Goal: Task Accomplishment & Management: Use online tool/utility

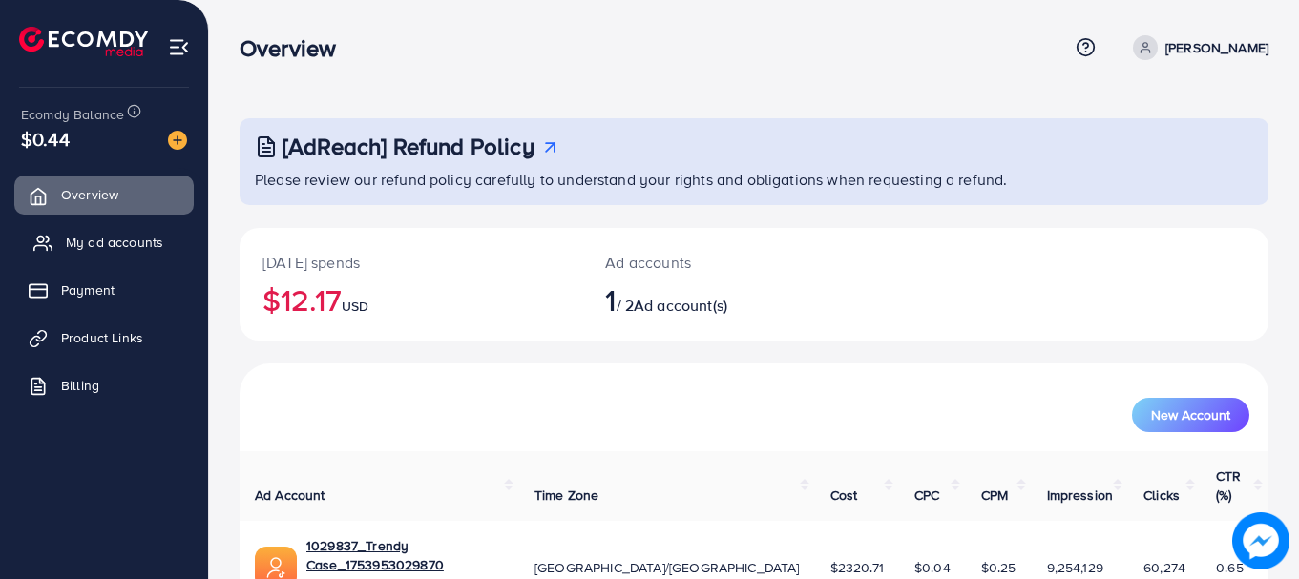
click at [114, 256] on link "My ad accounts" at bounding box center [103, 242] width 179 height 38
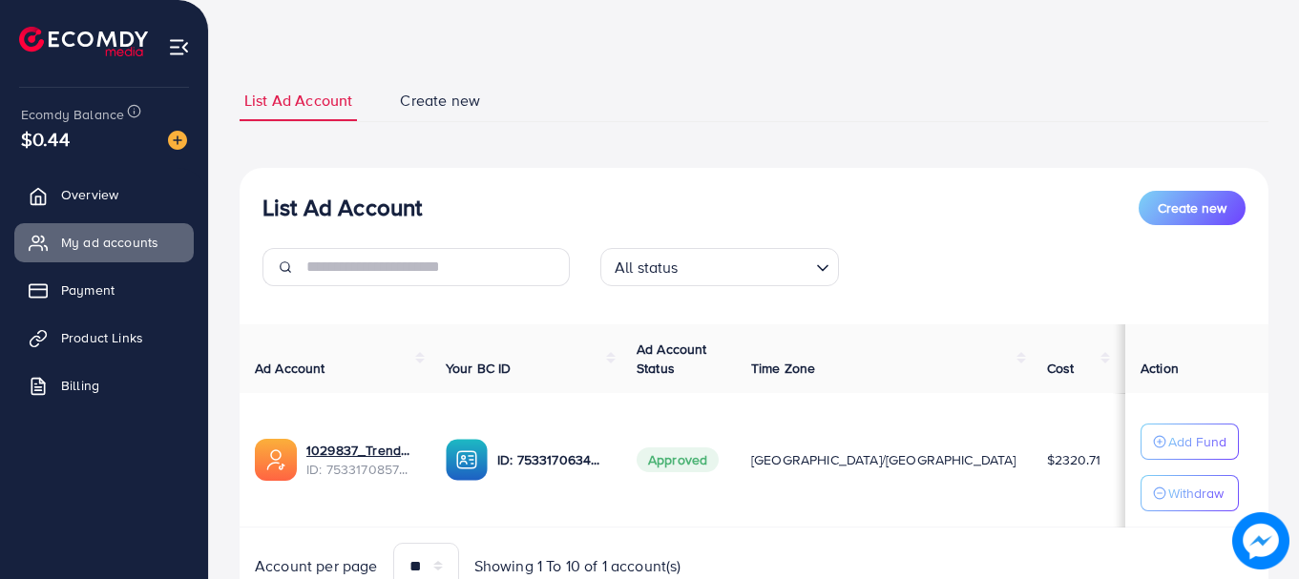
scroll to position [95, 0]
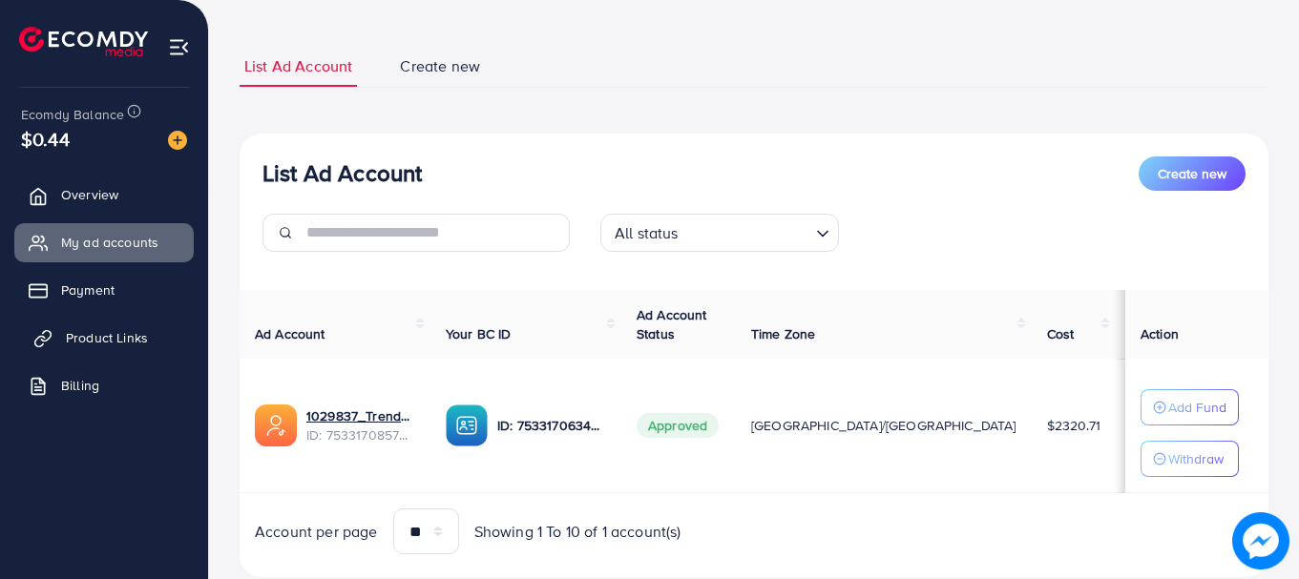
click at [135, 344] on span "Product Links" at bounding box center [107, 337] width 82 height 19
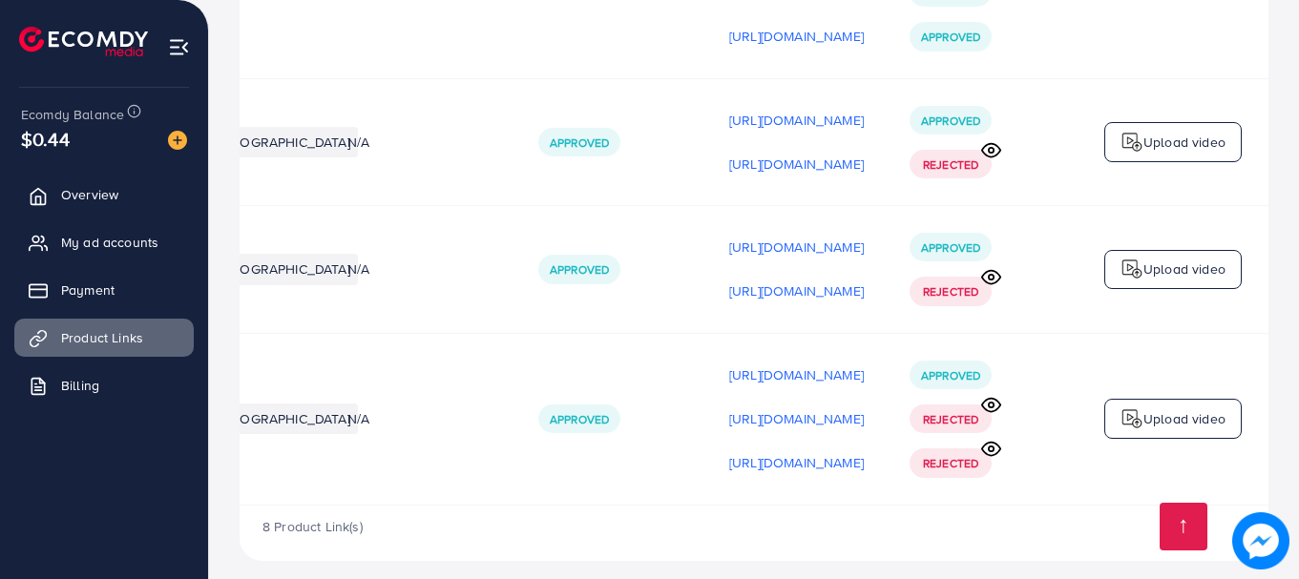
scroll to position [0, 483]
click at [949, 367] on span "Approved" at bounding box center [950, 375] width 59 height 16
click at [843, 364] on p "[URL][DOMAIN_NAME]" at bounding box center [796, 375] width 135 height 23
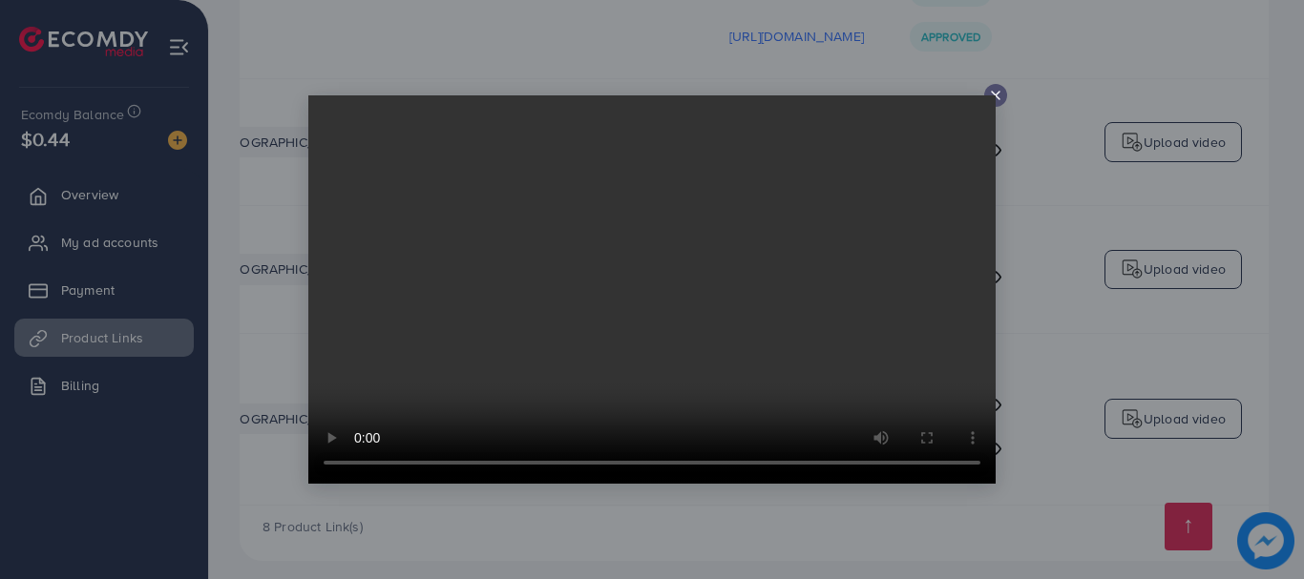
click at [998, 95] on icon at bounding box center [995, 95] width 15 height 15
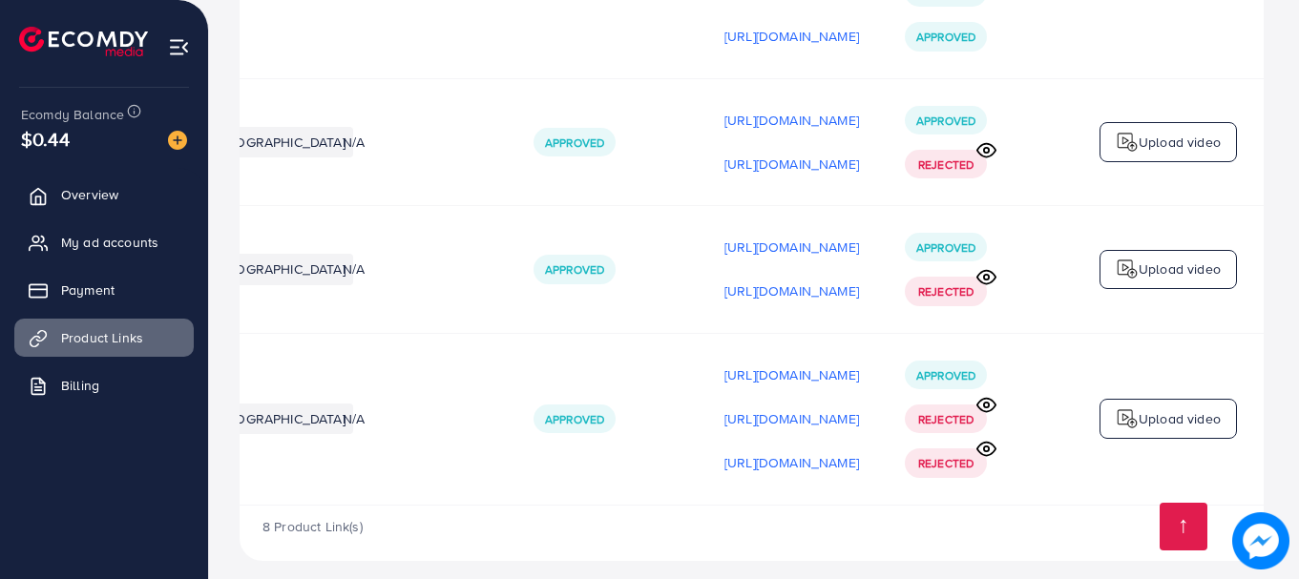
scroll to position [0, 478]
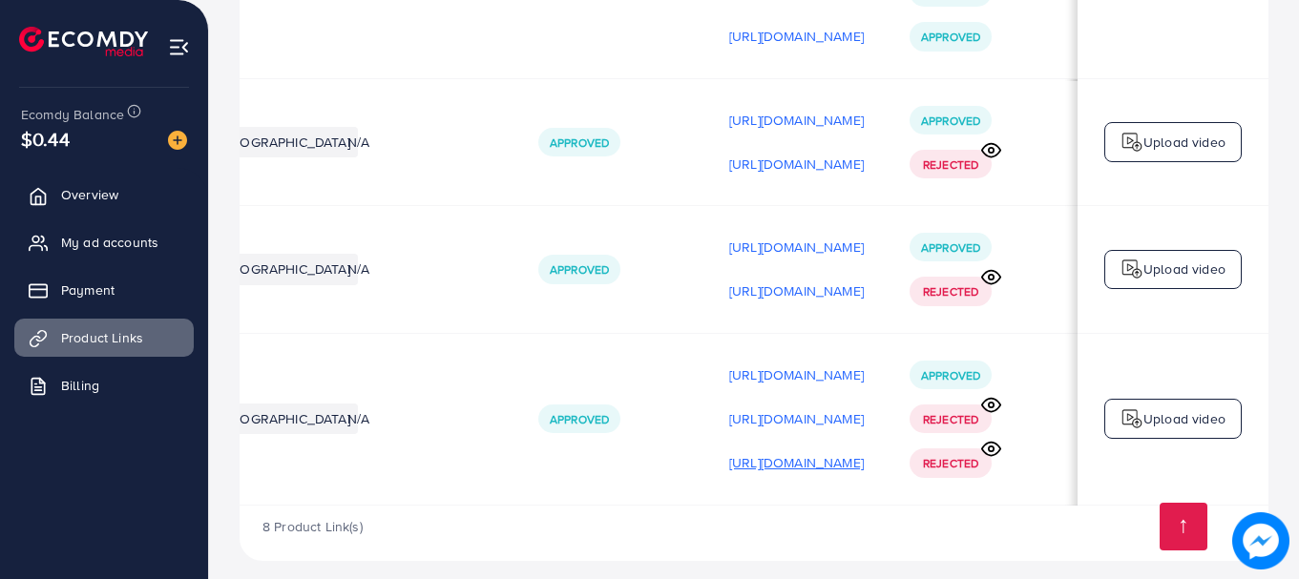
click at [823, 451] on p "[URL][DOMAIN_NAME]" at bounding box center [796, 462] width 135 height 23
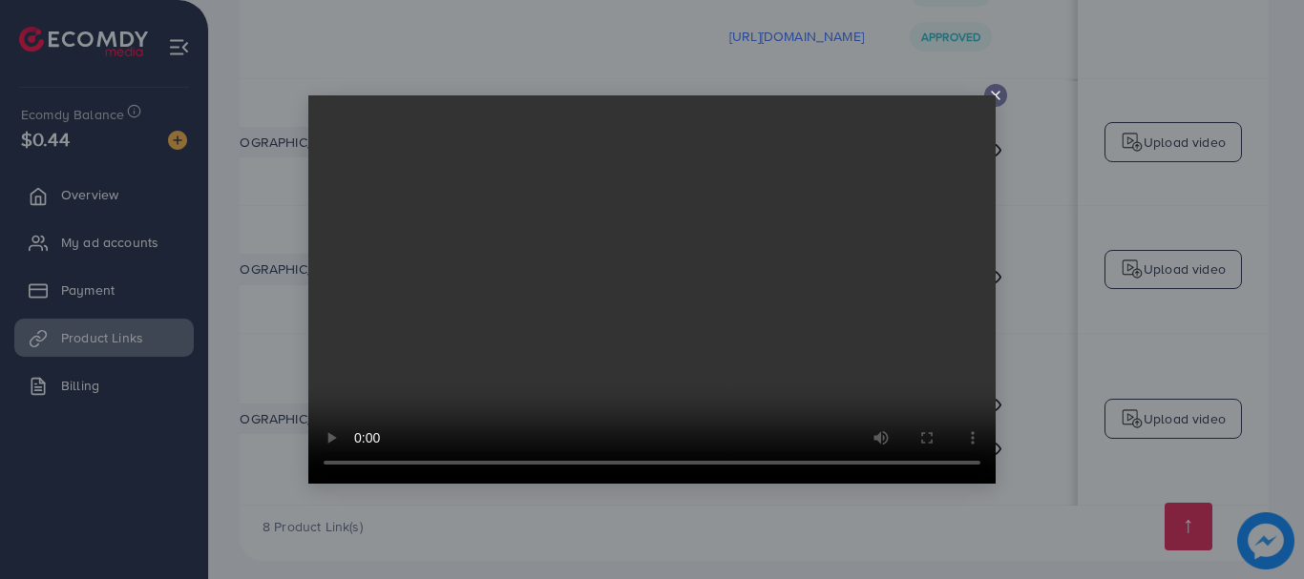
click at [997, 97] on line at bounding box center [996, 96] width 8 height 8
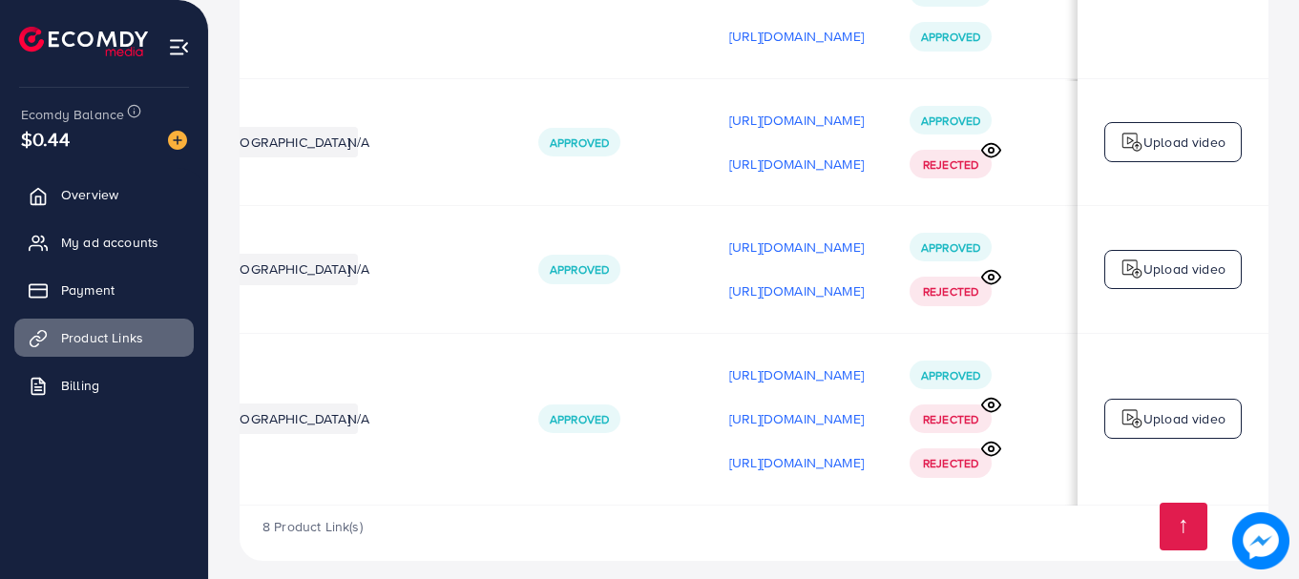
drag, startPoint x: 665, startPoint y: 495, endPoint x: 455, endPoint y: 505, distance: 210.2
click at [455, 506] on div "8 Product Link(s)" at bounding box center [754, 533] width 1029 height 55
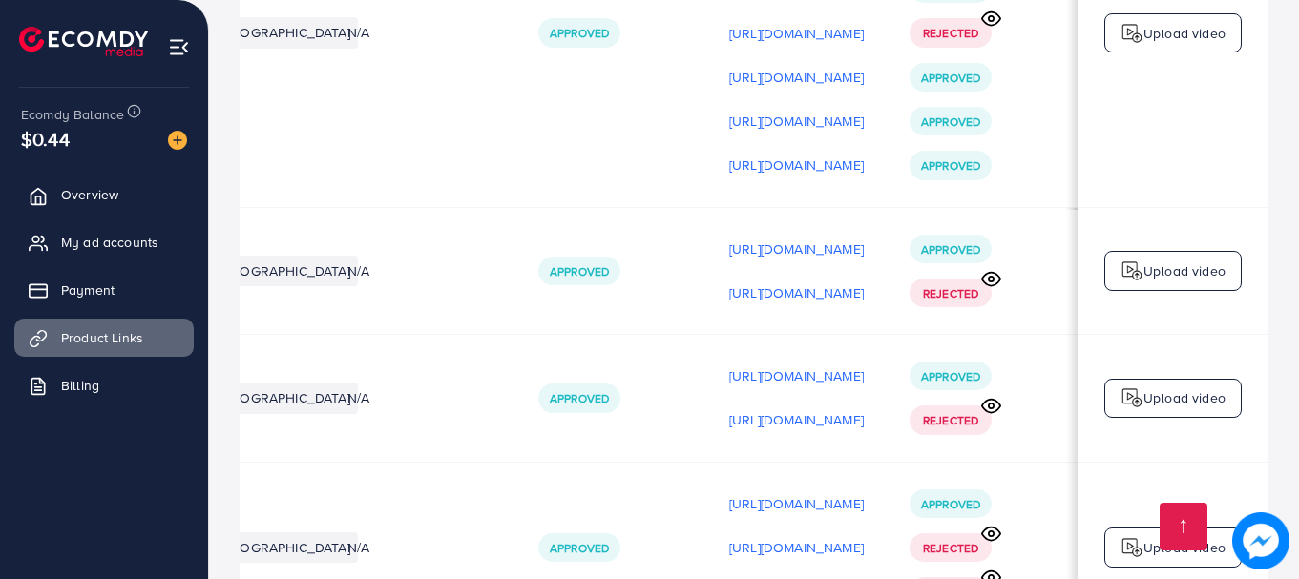
scroll to position [1321, 0]
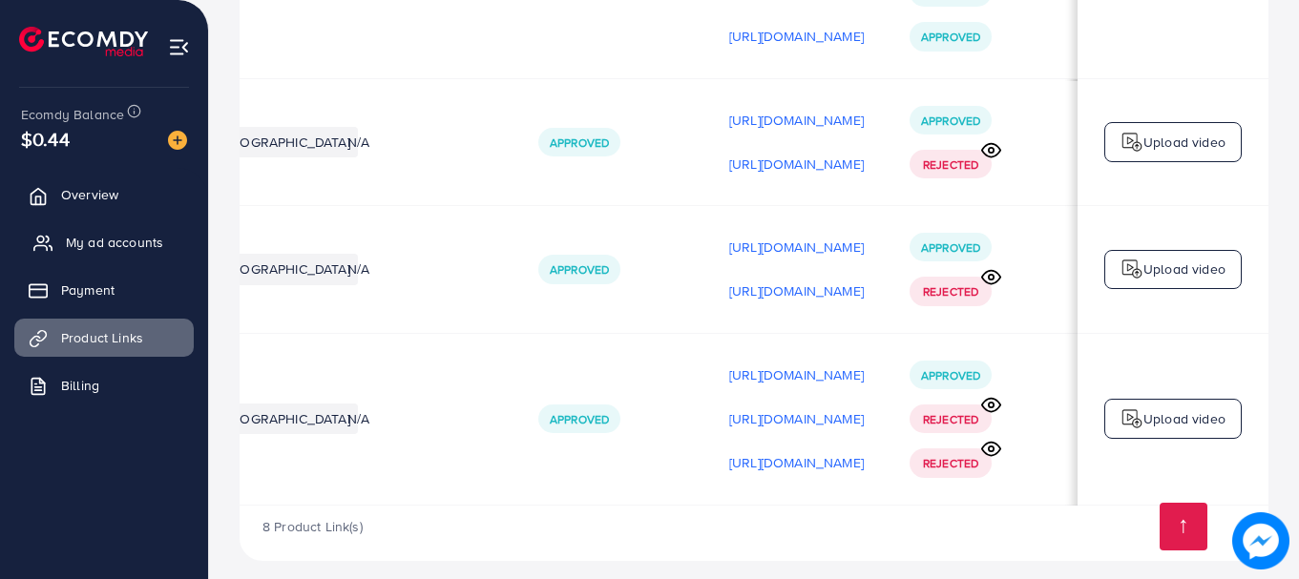
click at [94, 240] on span "My ad accounts" at bounding box center [114, 242] width 97 height 19
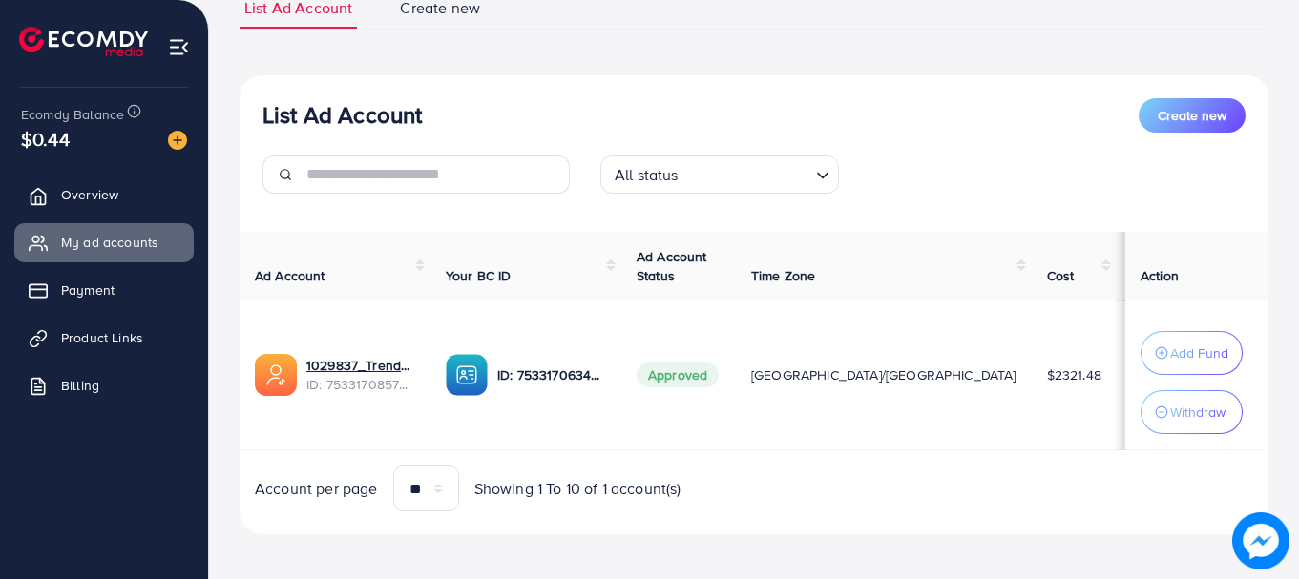
scroll to position [162, 0]
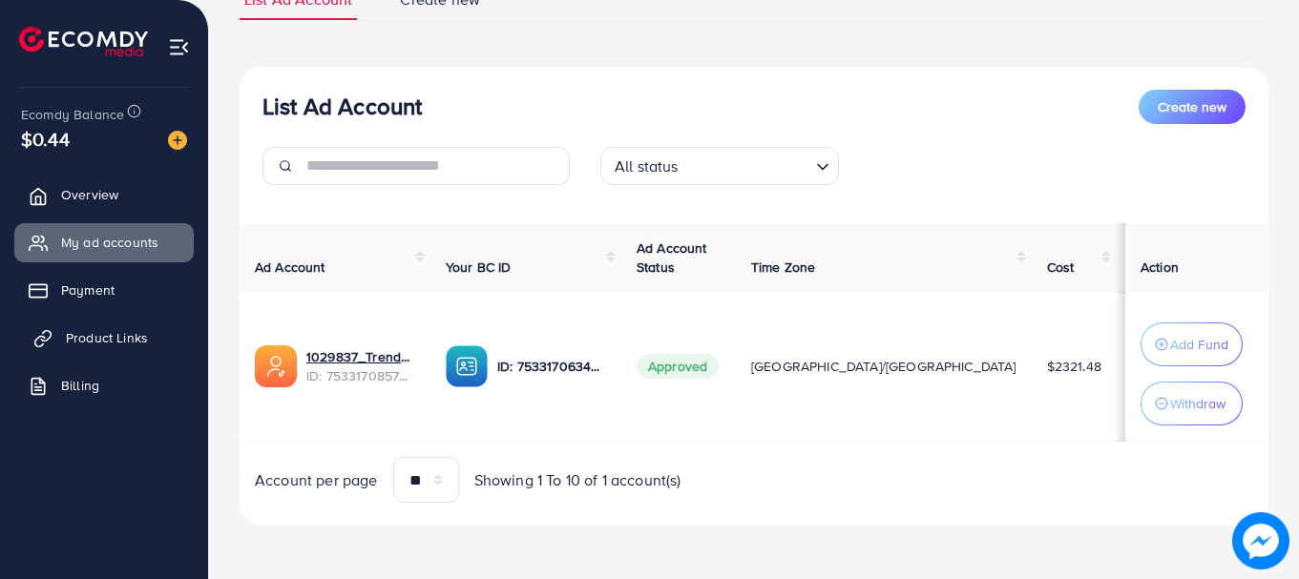
click at [137, 337] on span "Product Links" at bounding box center [107, 337] width 82 height 19
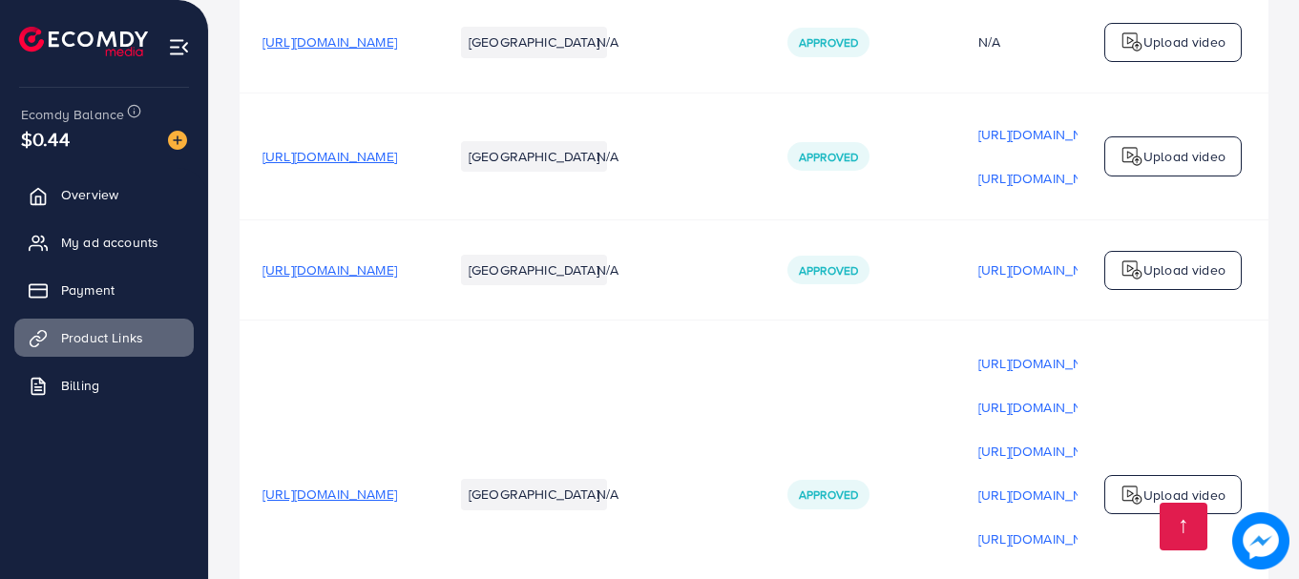
scroll to position [763, 0]
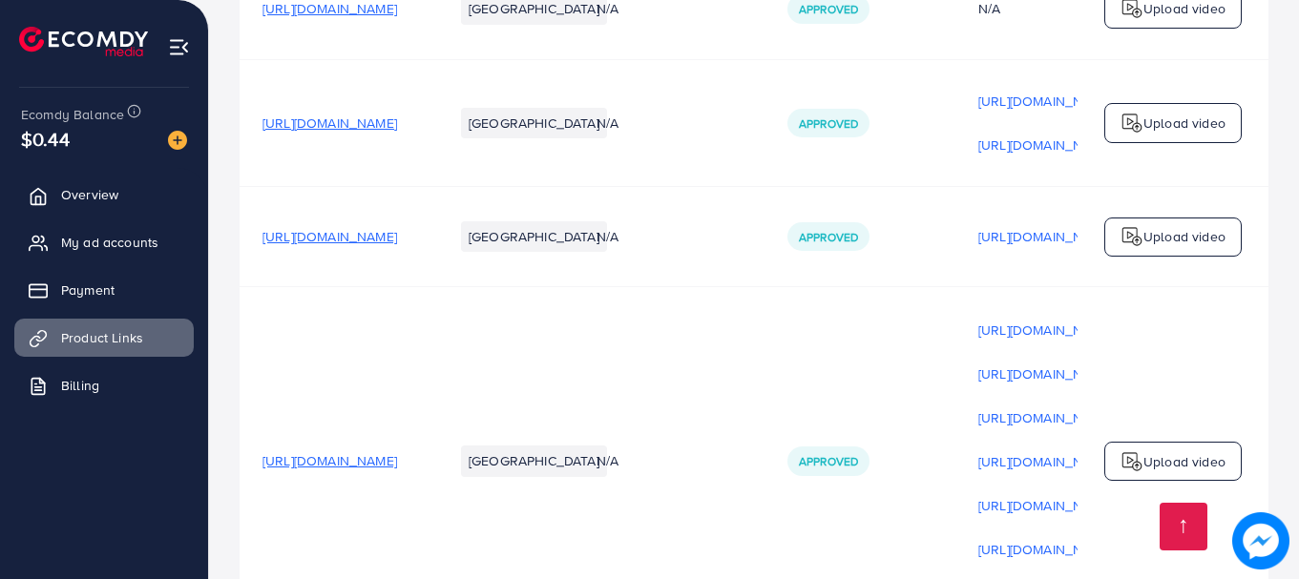
click at [397, 451] on span "[URL][DOMAIN_NAME]" at bounding box center [329, 460] width 135 height 19
click at [1159, 450] on p "Upload video" at bounding box center [1184, 461] width 82 height 23
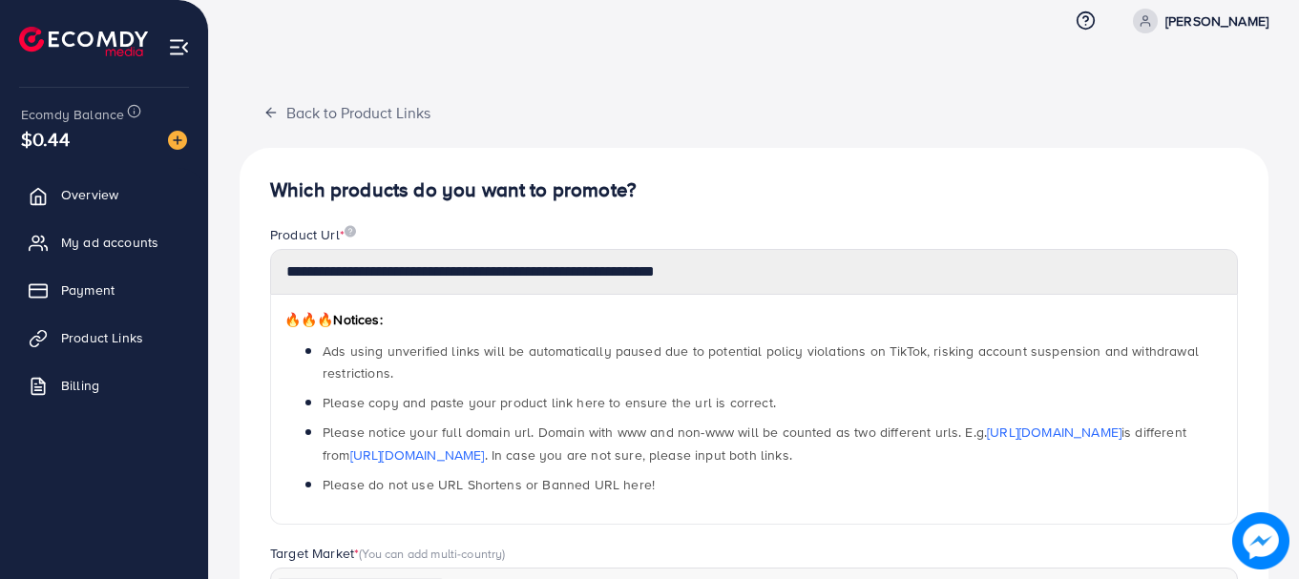
scroll to position [17, 0]
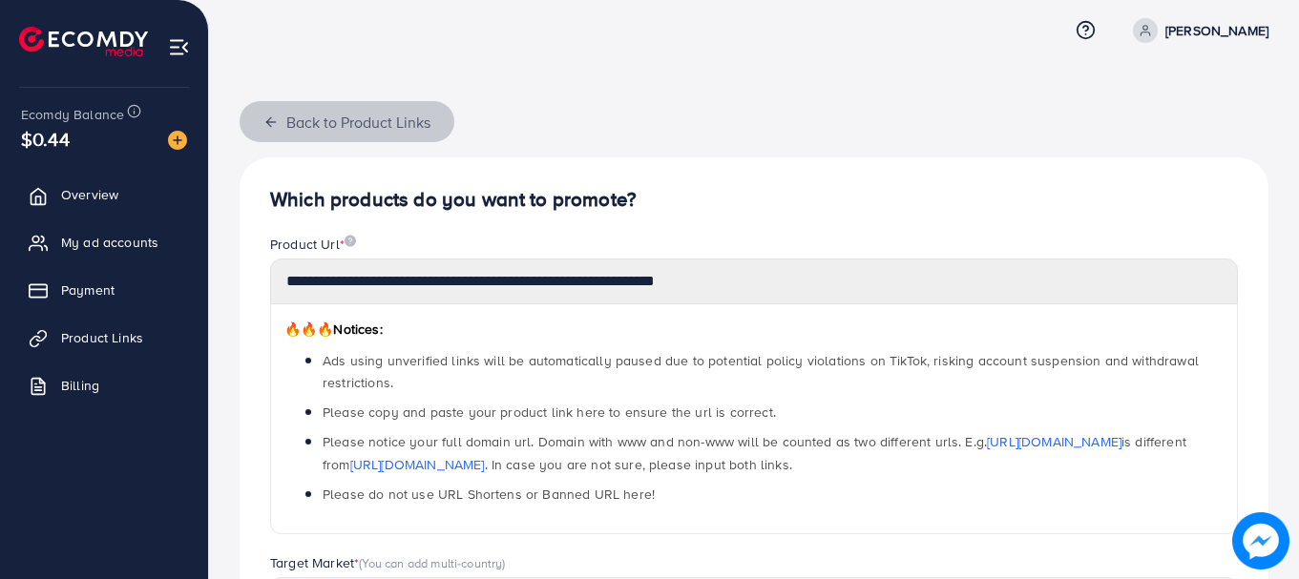
click at [269, 115] on icon "button" at bounding box center [270, 122] width 15 height 15
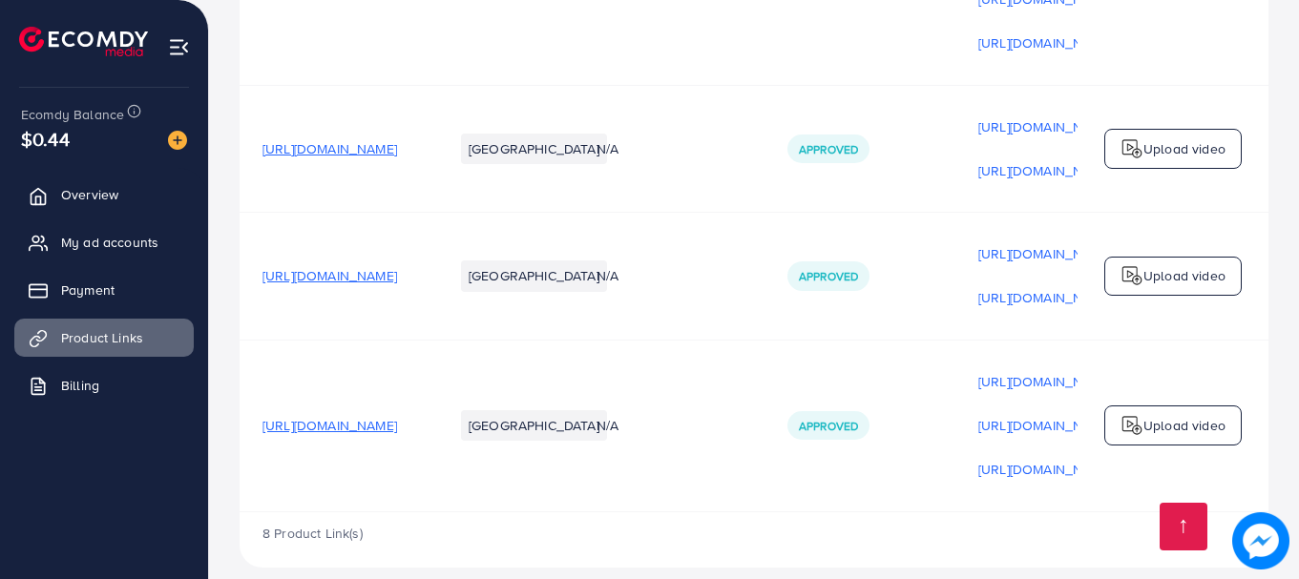
scroll to position [1321, 0]
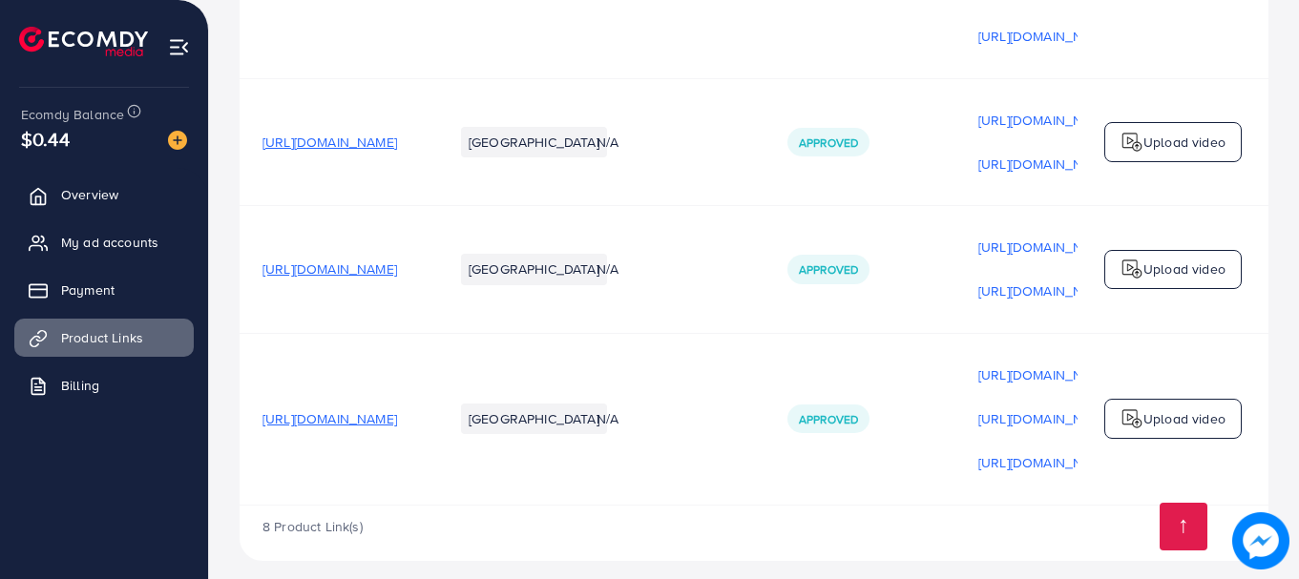
click at [1164, 408] on p "Upload video" at bounding box center [1184, 419] width 82 height 23
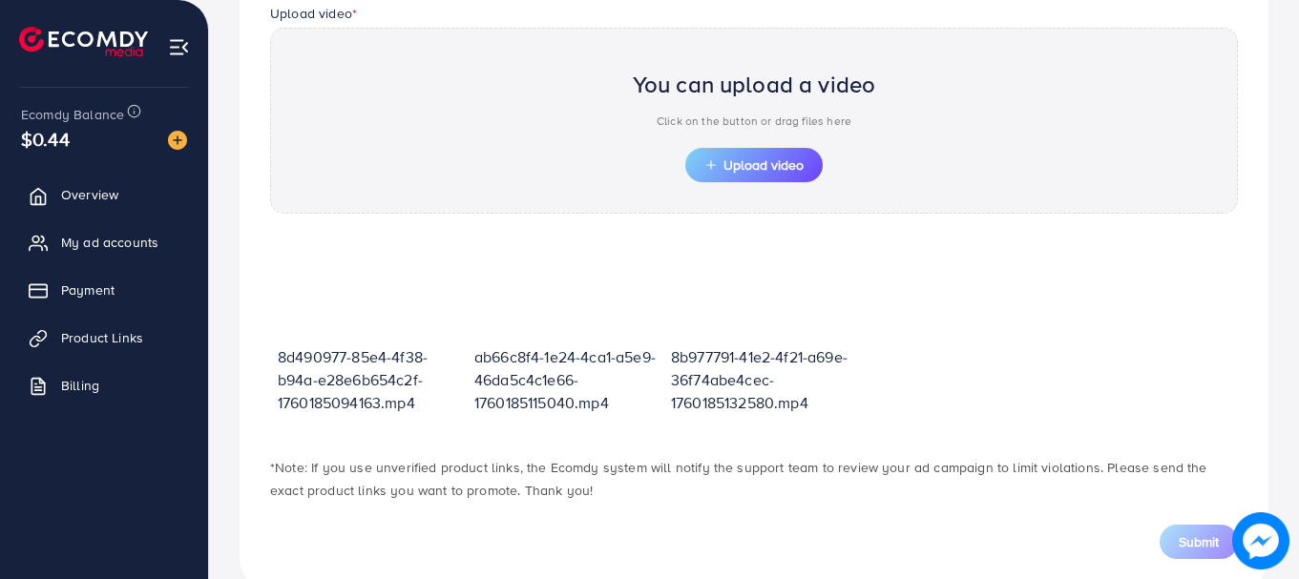
scroll to position [699, 0]
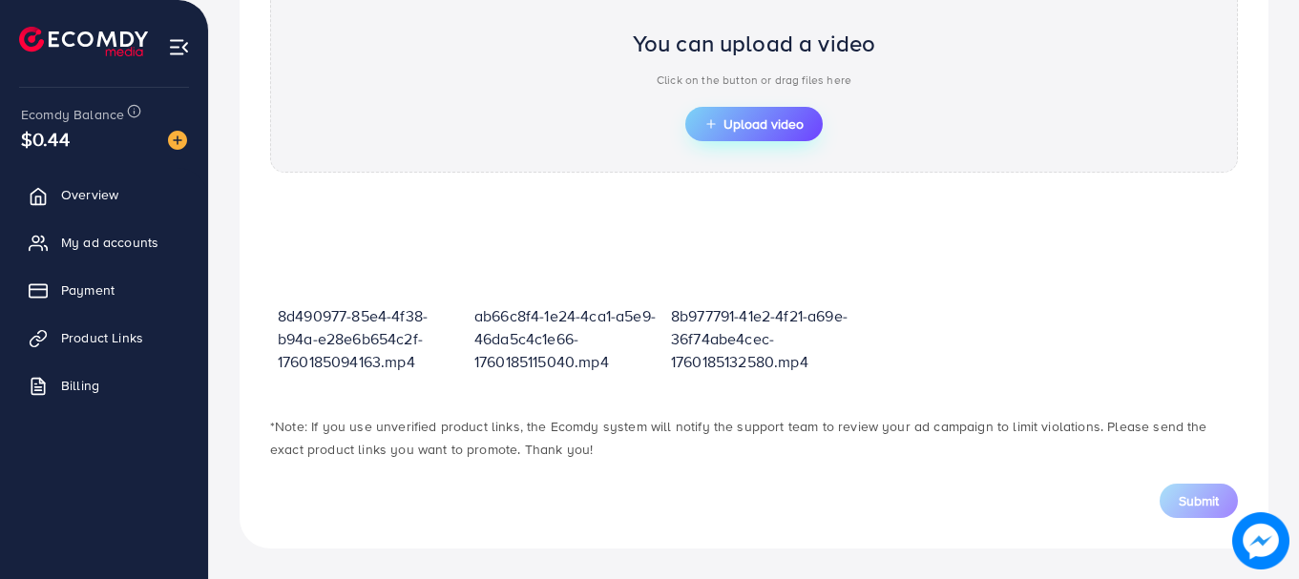
click at [771, 122] on span "Upload video" at bounding box center [753, 123] width 99 height 13
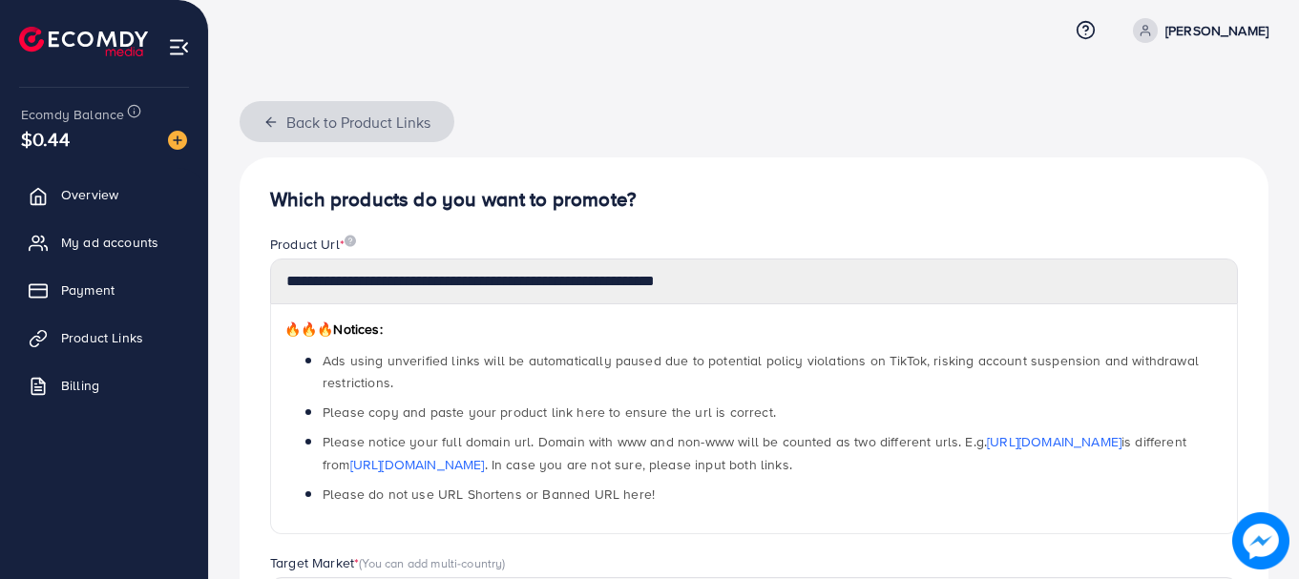
scroll to position [0, 0]
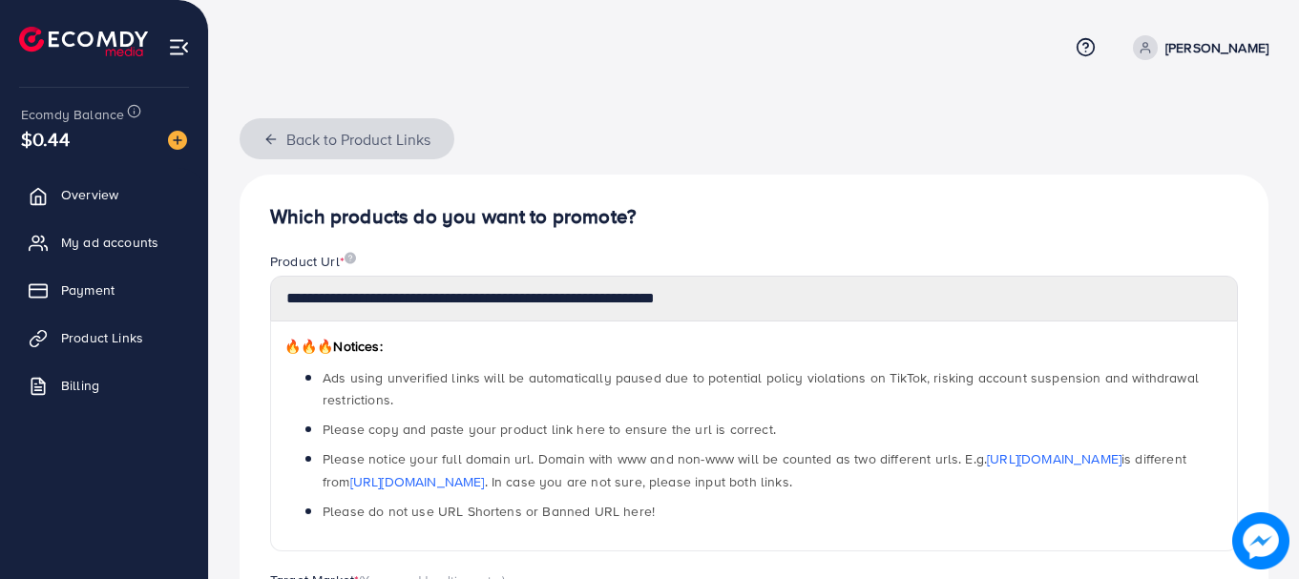
click at [287, 127] on button "Back to Product Links" at bounding box center [347, 138] width 215 height 41
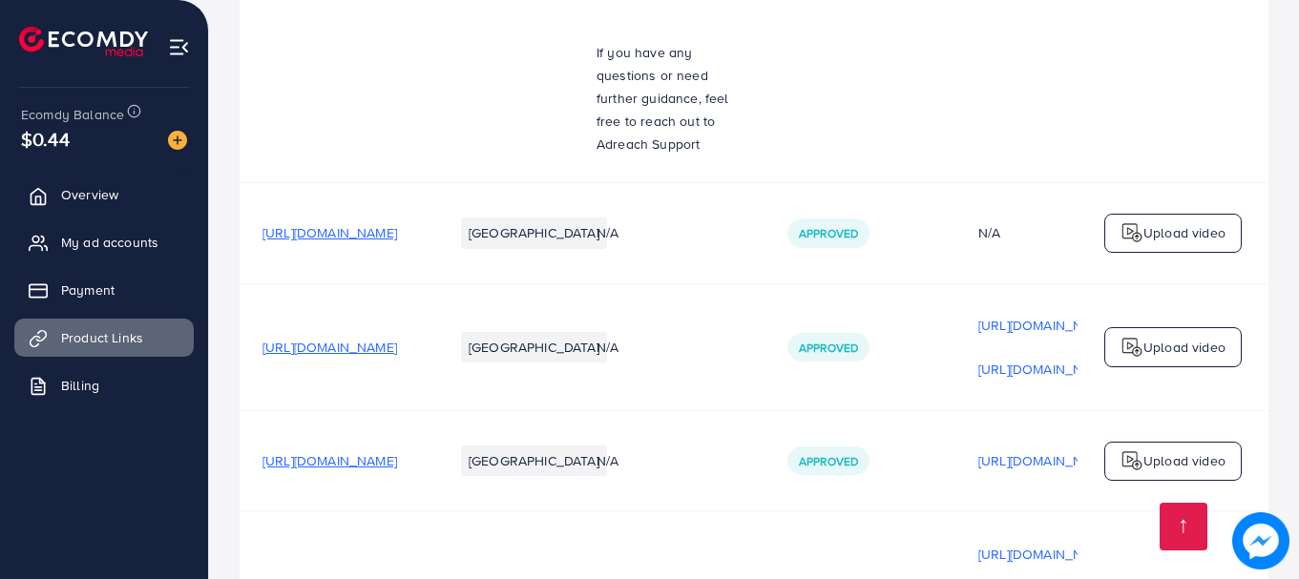
scroll to position [573, 0]
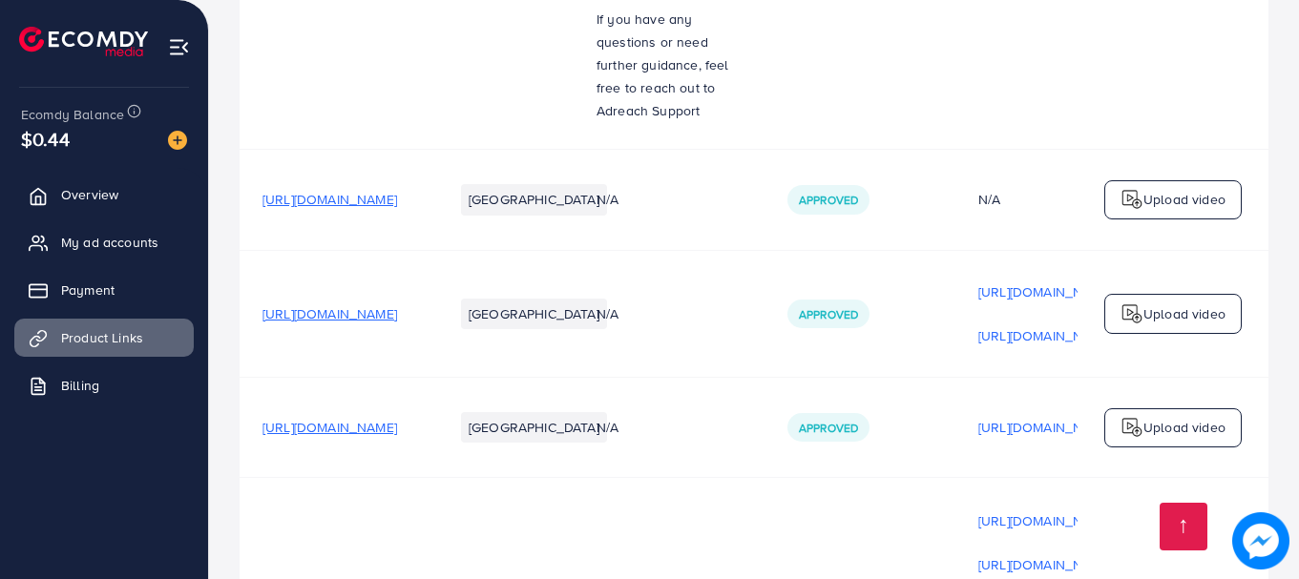
click at [397, 418] on span "[URL][DOMAIN_NAME]" at bounding box center [329, 427] width 135 height 19
click at [1184, 416] on p "Upload video" at bounding box center [1184, 427] width 82 height 23
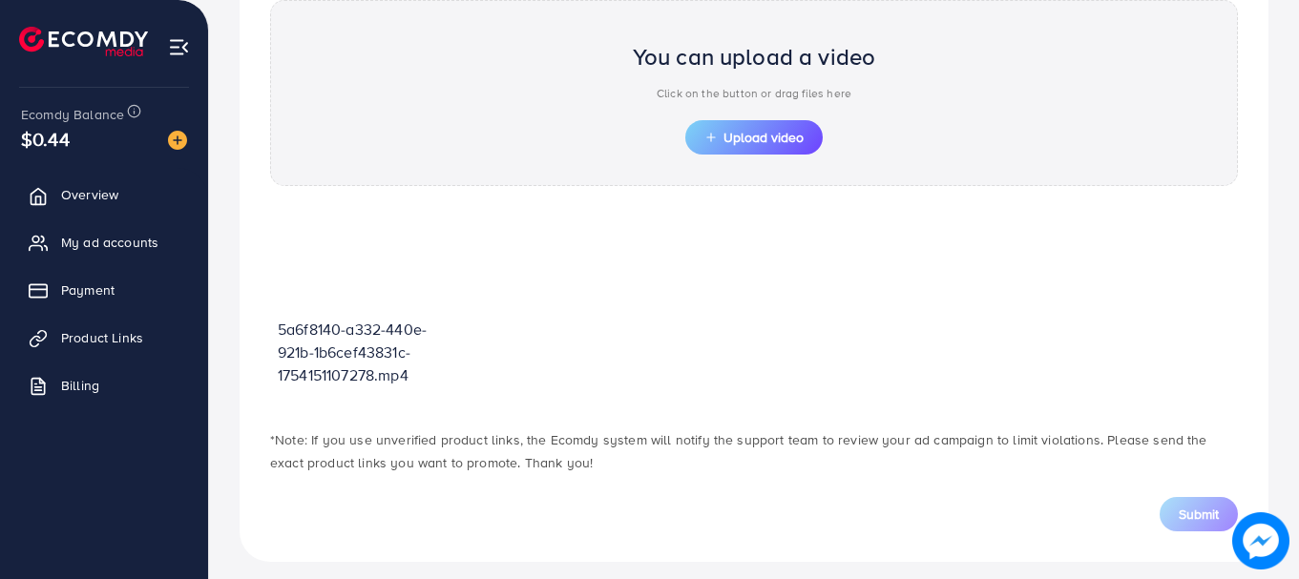
scroll to position [699, 0]
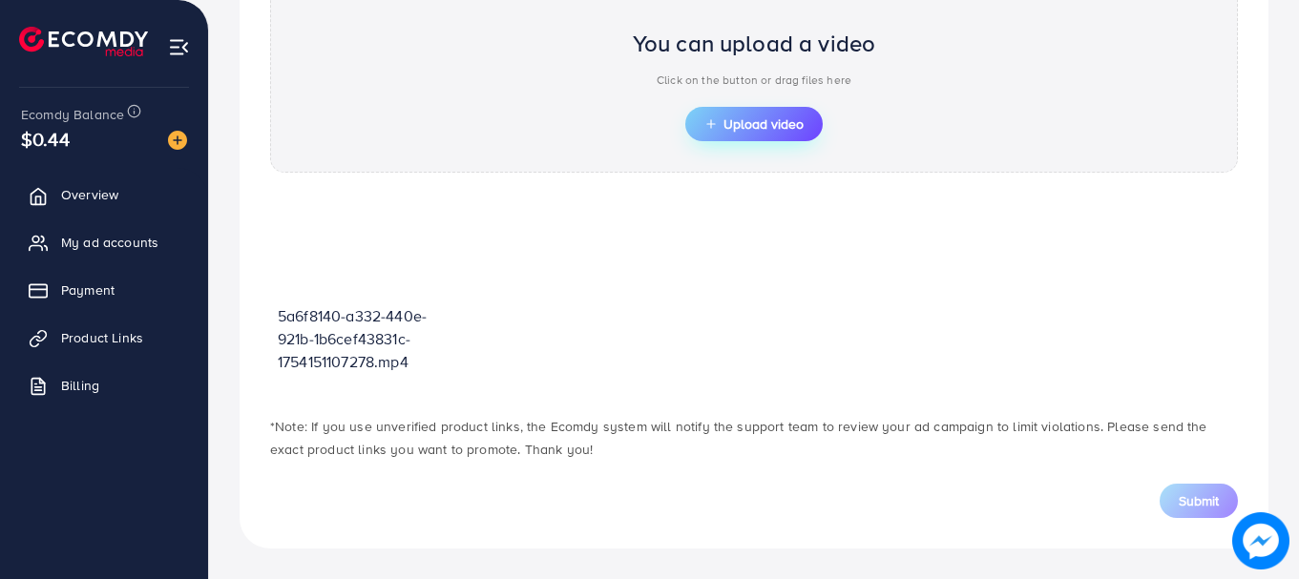
click at [776, 126] on span "Upload video" at bounding box center [753, 123] width 99 height 13
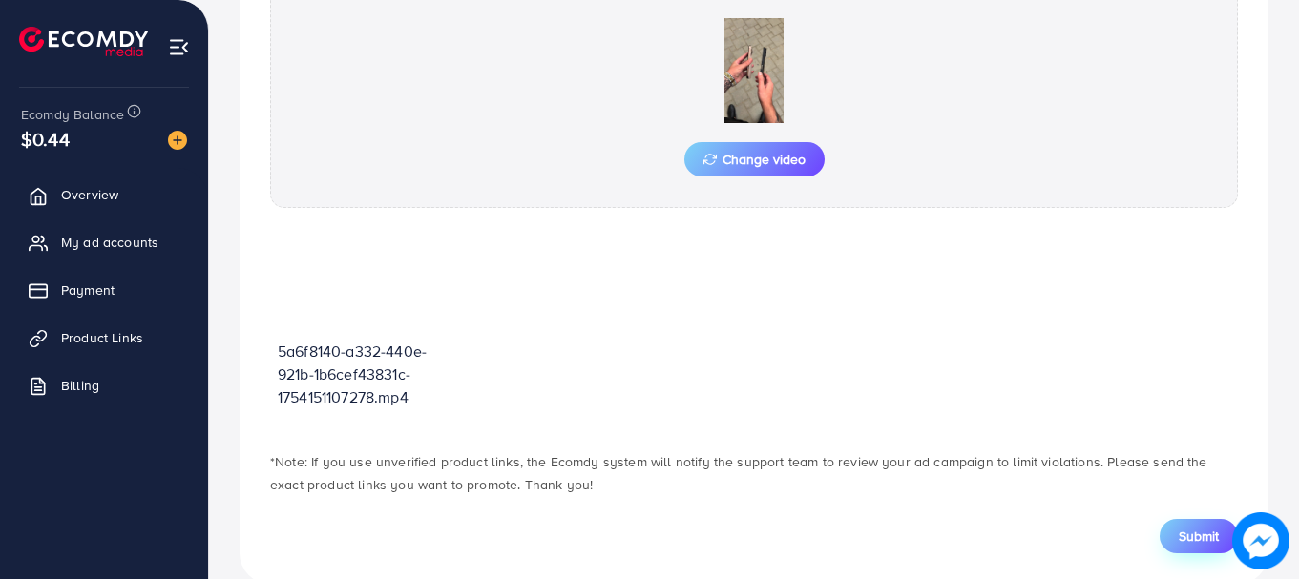
click at [1198, 543] on span "Submit" at bounding box center [1199, 536] width 40 height 19
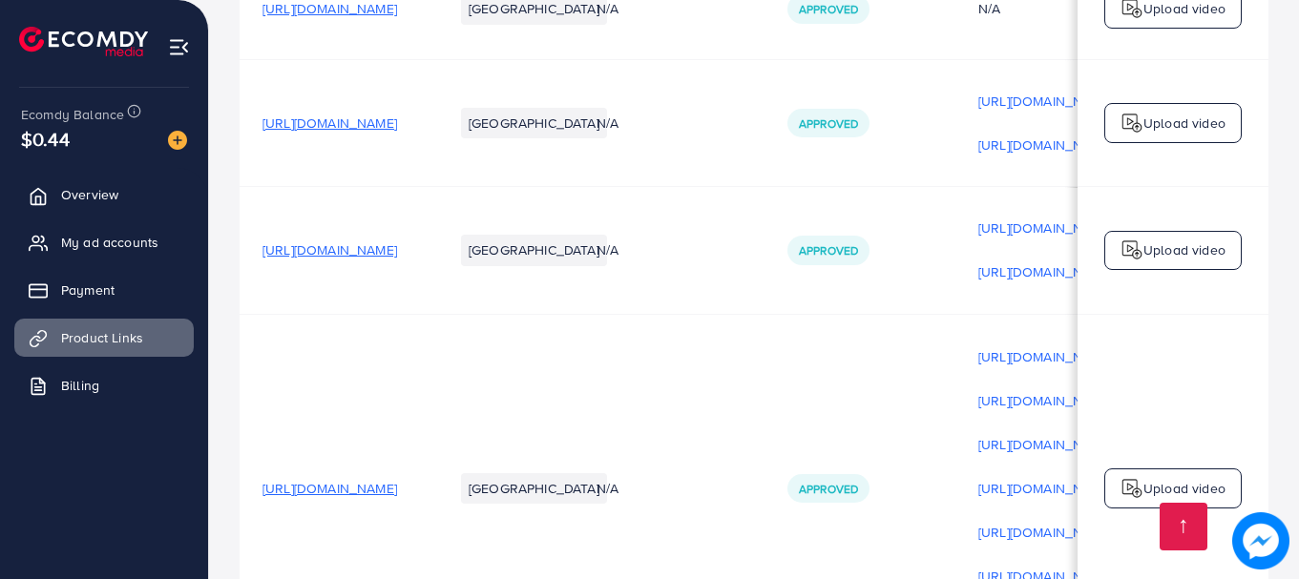
click at [1218, 239] on p "Upload video" at bounding box center [1184, 250] width 82 height 23
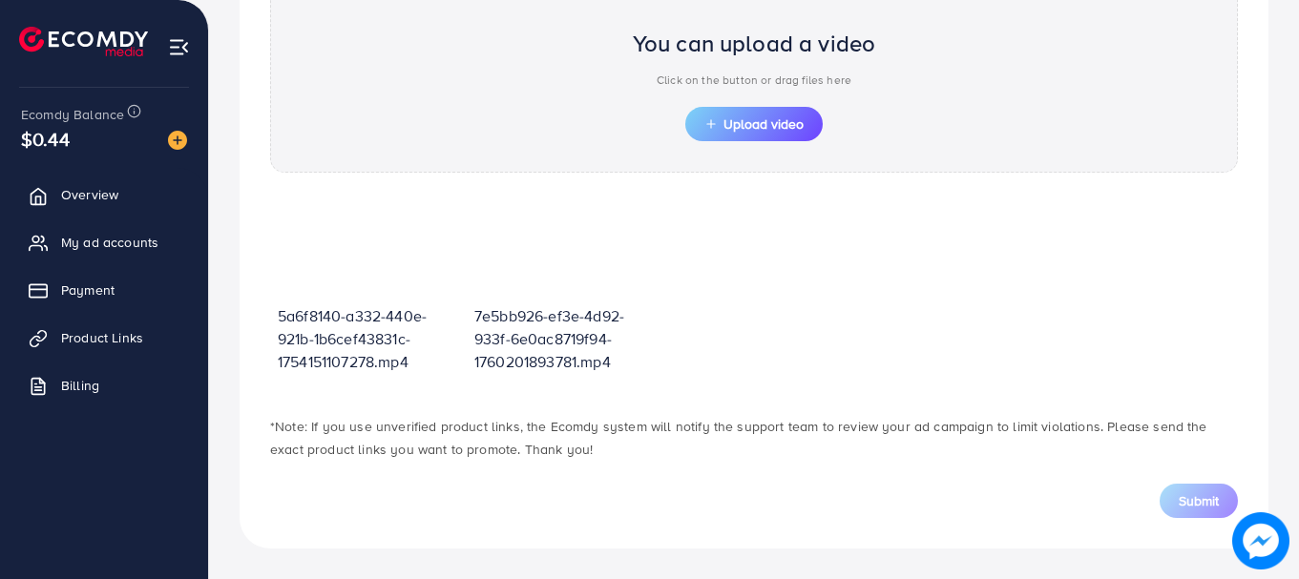
scroll to position [685, 0]
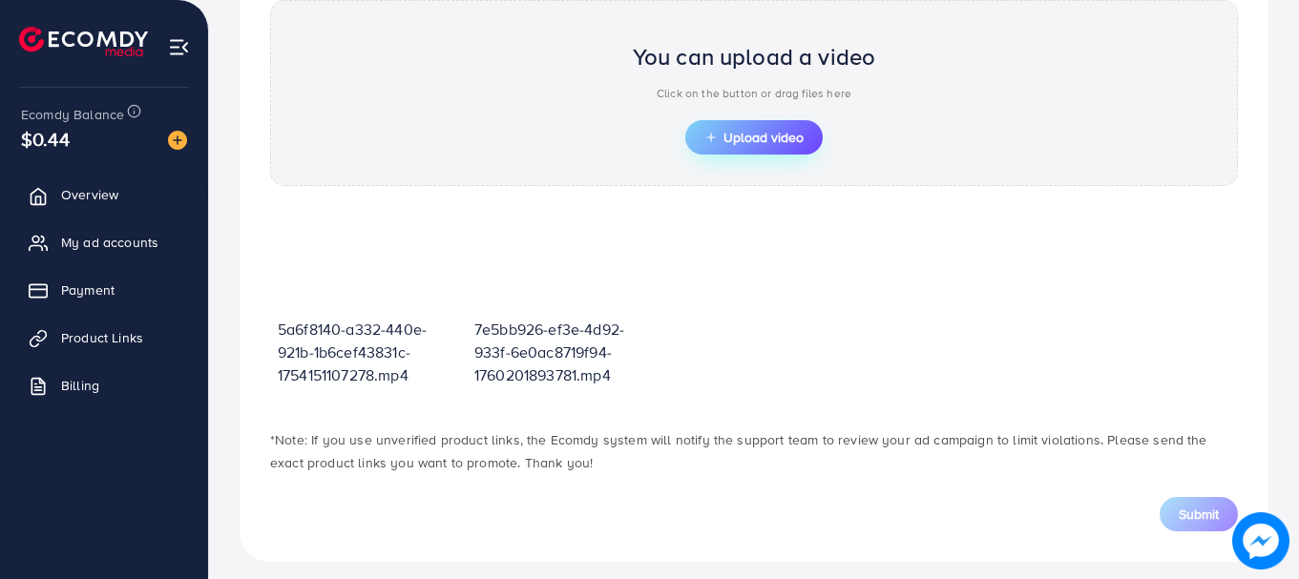
click at [695, 134] on button "Upload video" at bounding box center [753, 137] width 137 height 34
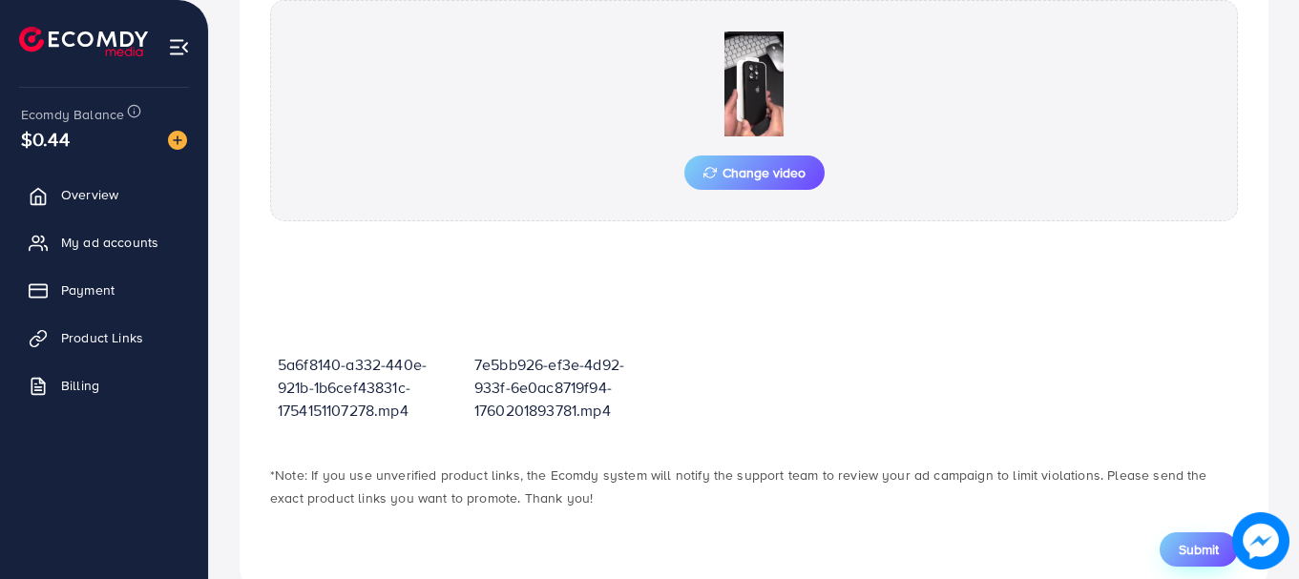
click at [1200, 553] on span "Submit" at bounding box center [1199, 549] width 40 height 19
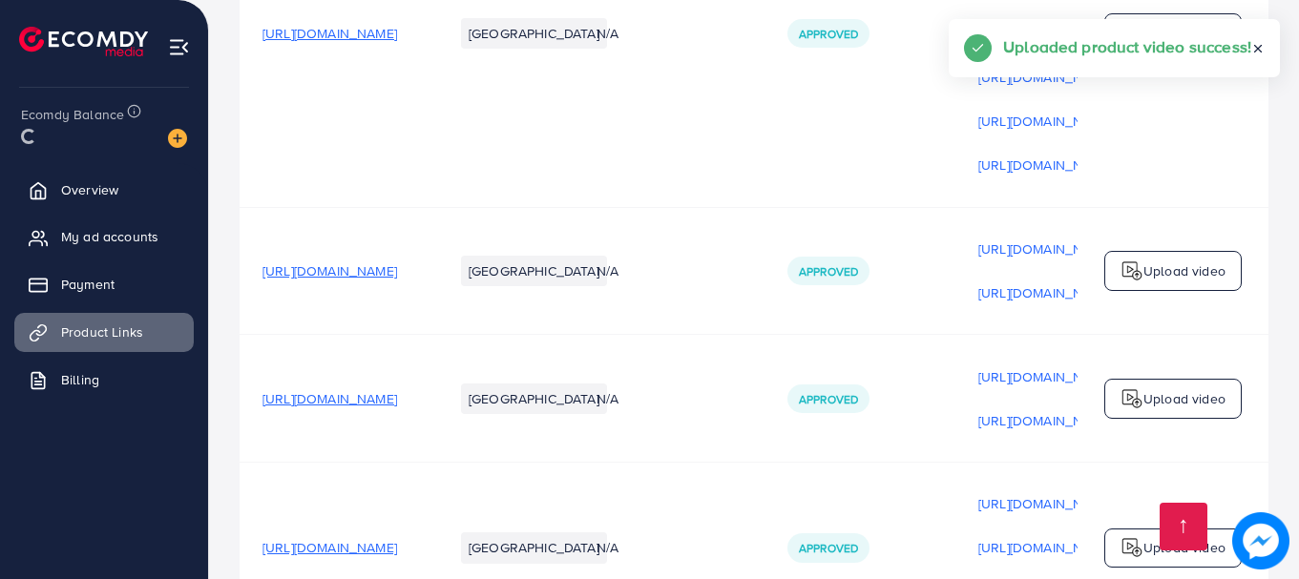
scroll to position [1348, 0]
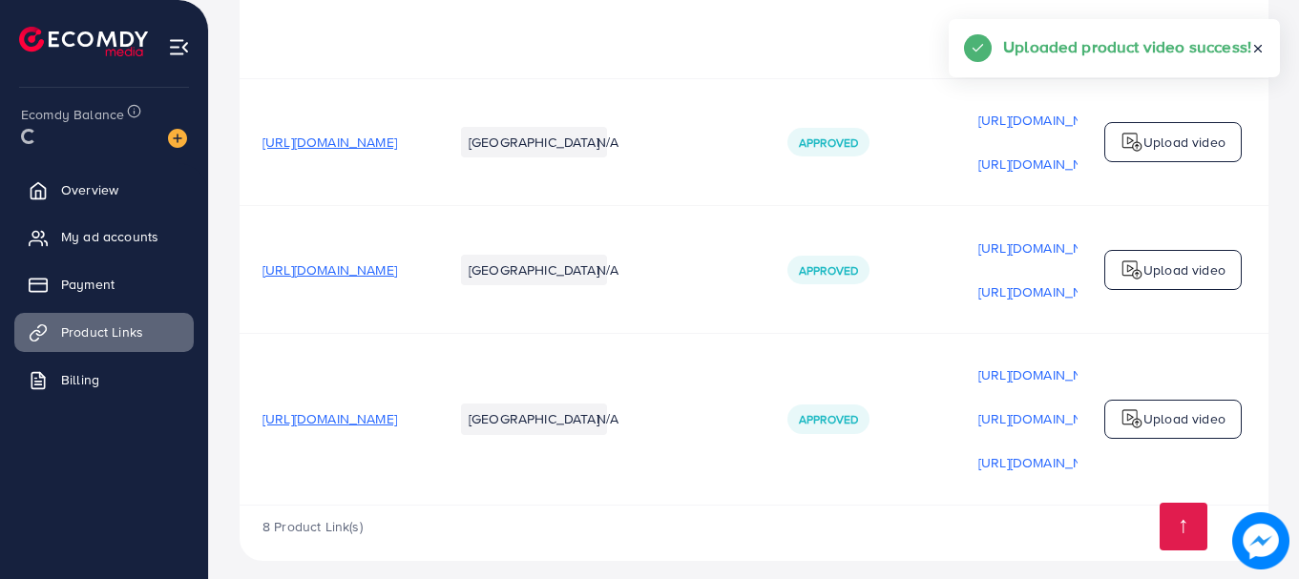
drag, startPoint x: 660, startPoint y: 492, endPoint x: 920, endPoint y: 492, distance: 259.6
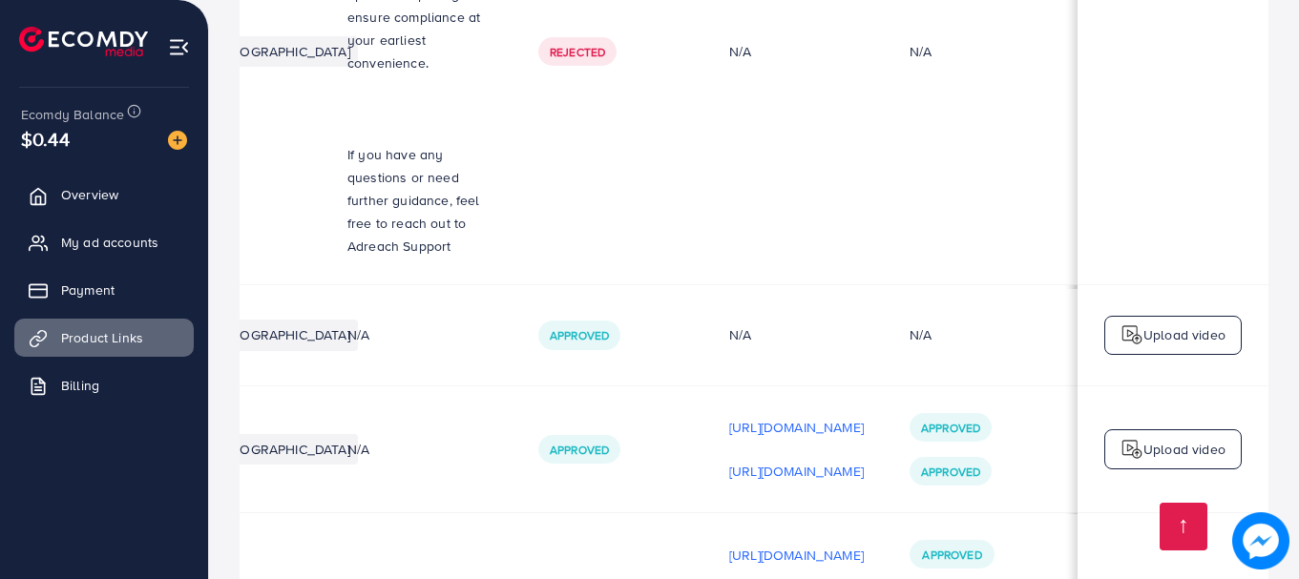
scroll to position [0, 0]
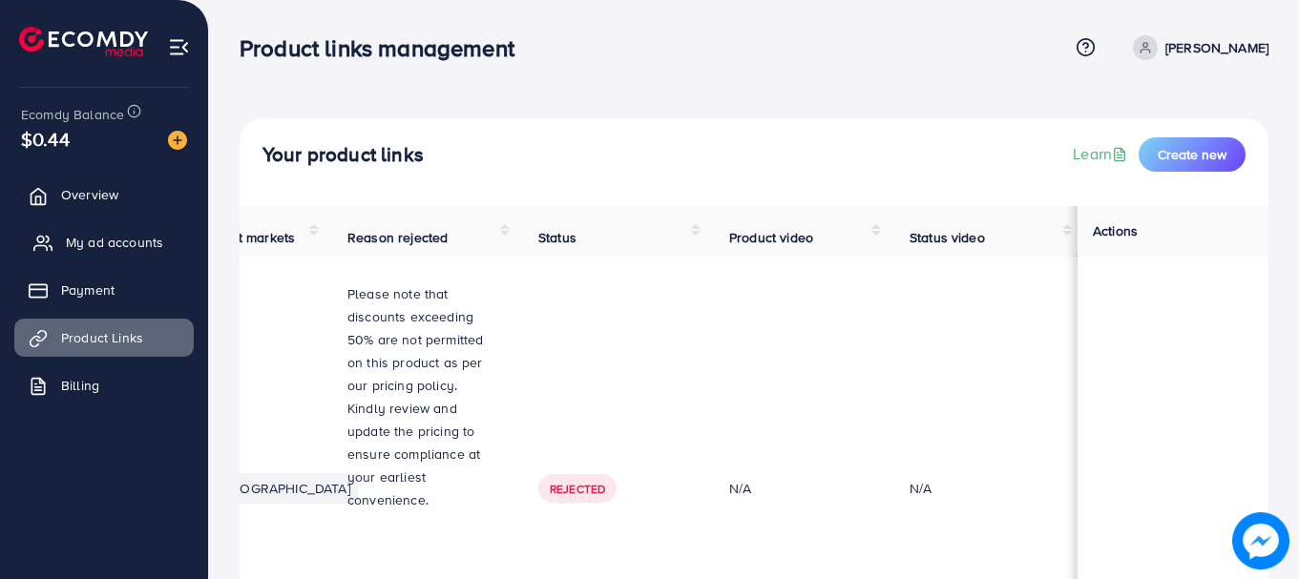
click at [62, 260] on link "My ad accounts" at bounding box center [103, 242] width 179 height 38
